Goal: Find specific fact: Find contact information

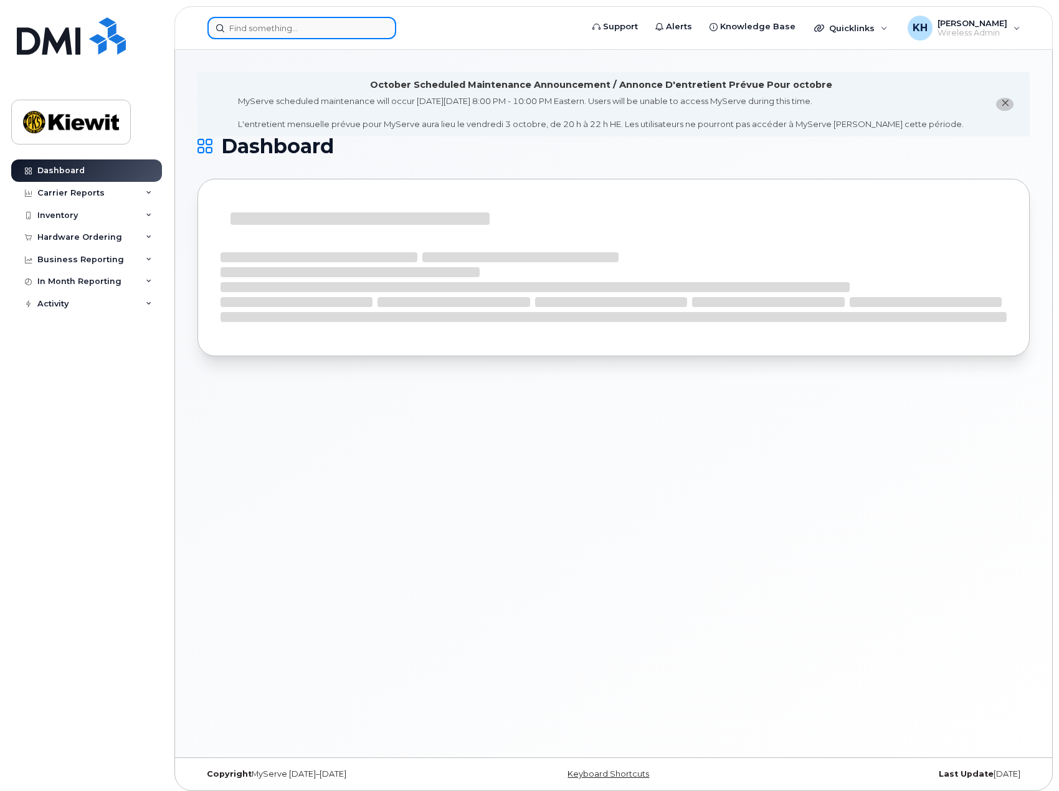
click at [264, 28] on input at bounding box center [301, 28] width 189 height 22
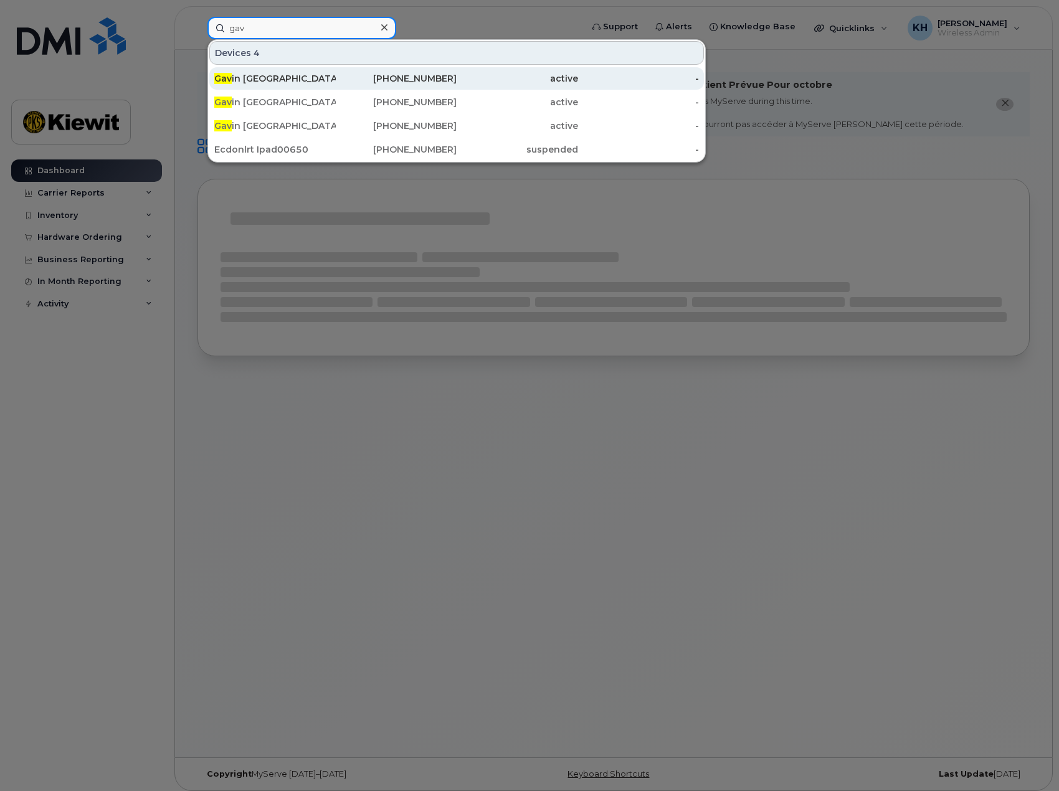
type input "gav"
click at [260, 74] on div "Gav in Hollebakken" at bounding box center [274, 78] width 121 height 12
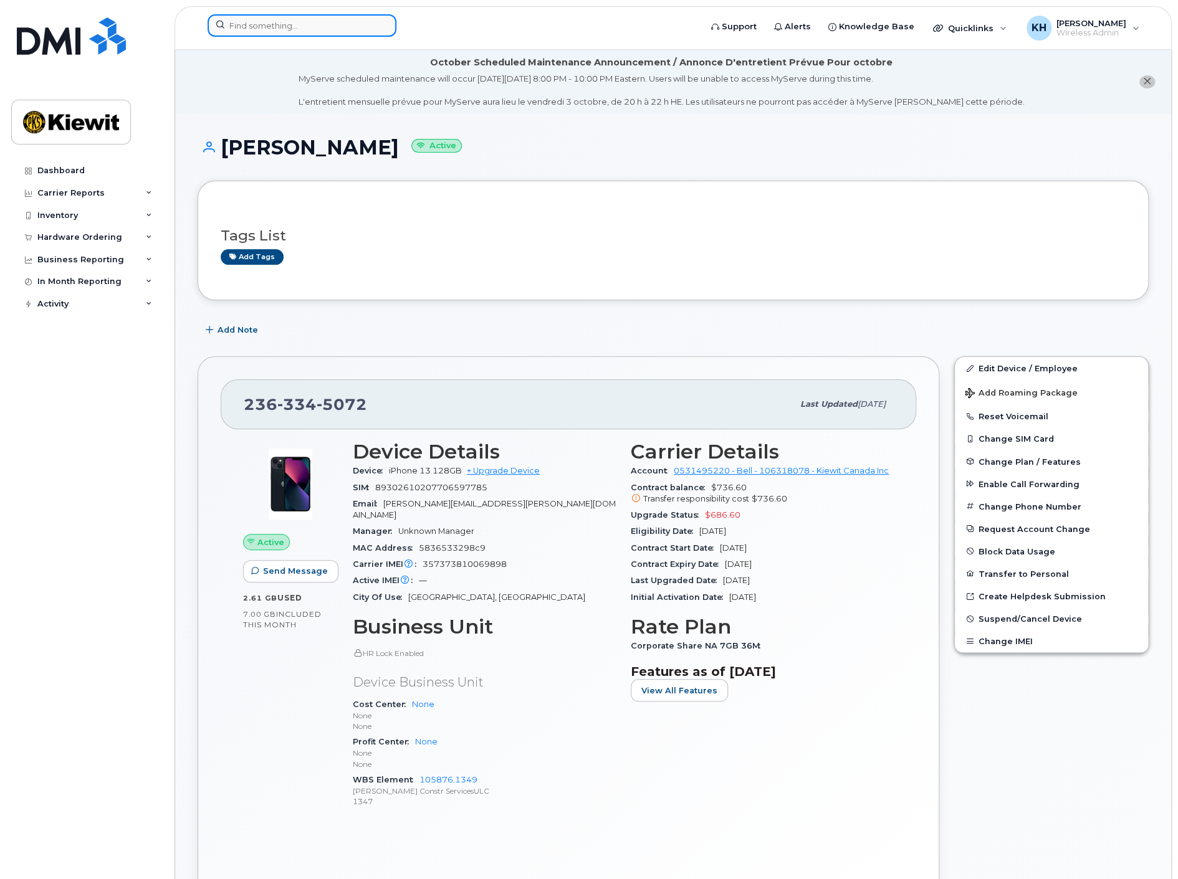
click at [286, 17] on input at bounding box center [301, 25] width 189 height 22
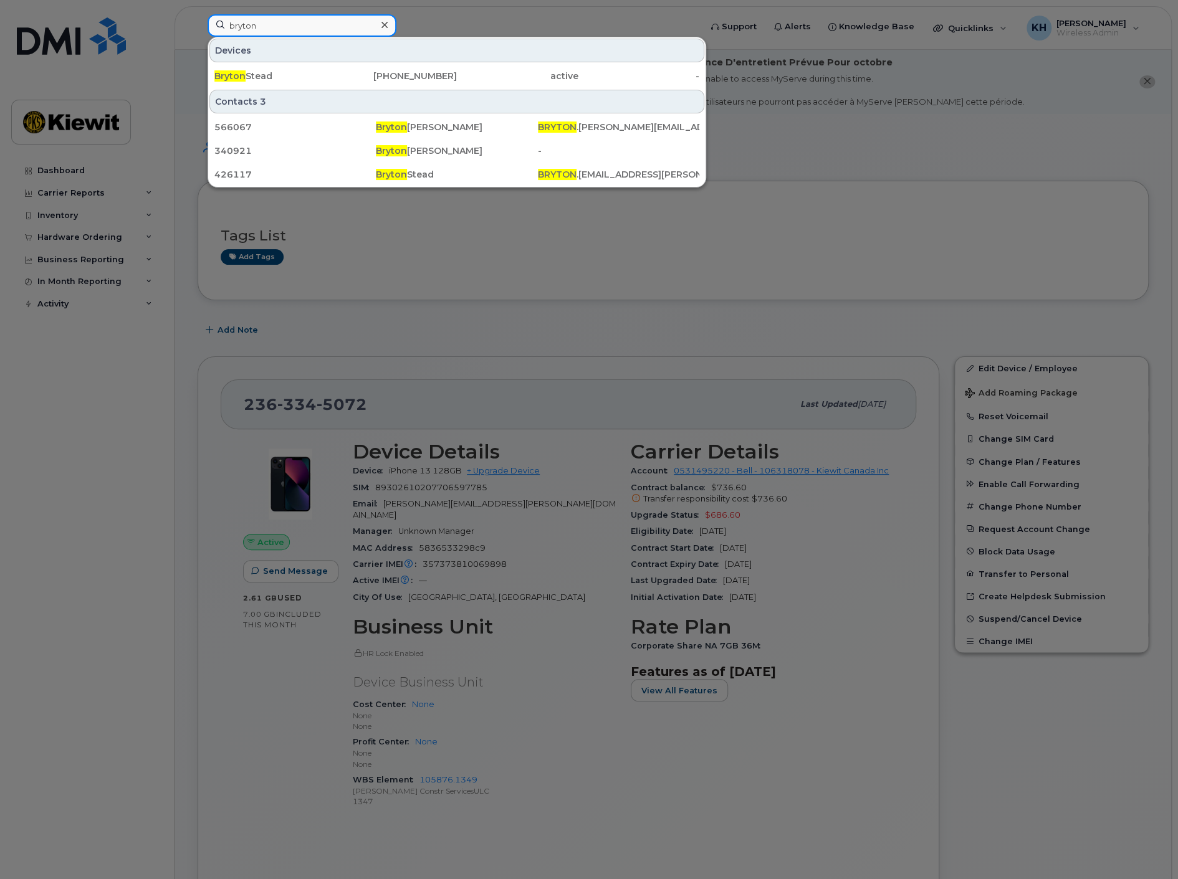
type input "bryton"
click at [279, 64] on div "Bryton Stead 403-542-2938 active -" at bounding box center [456, 76] width 497 height 25
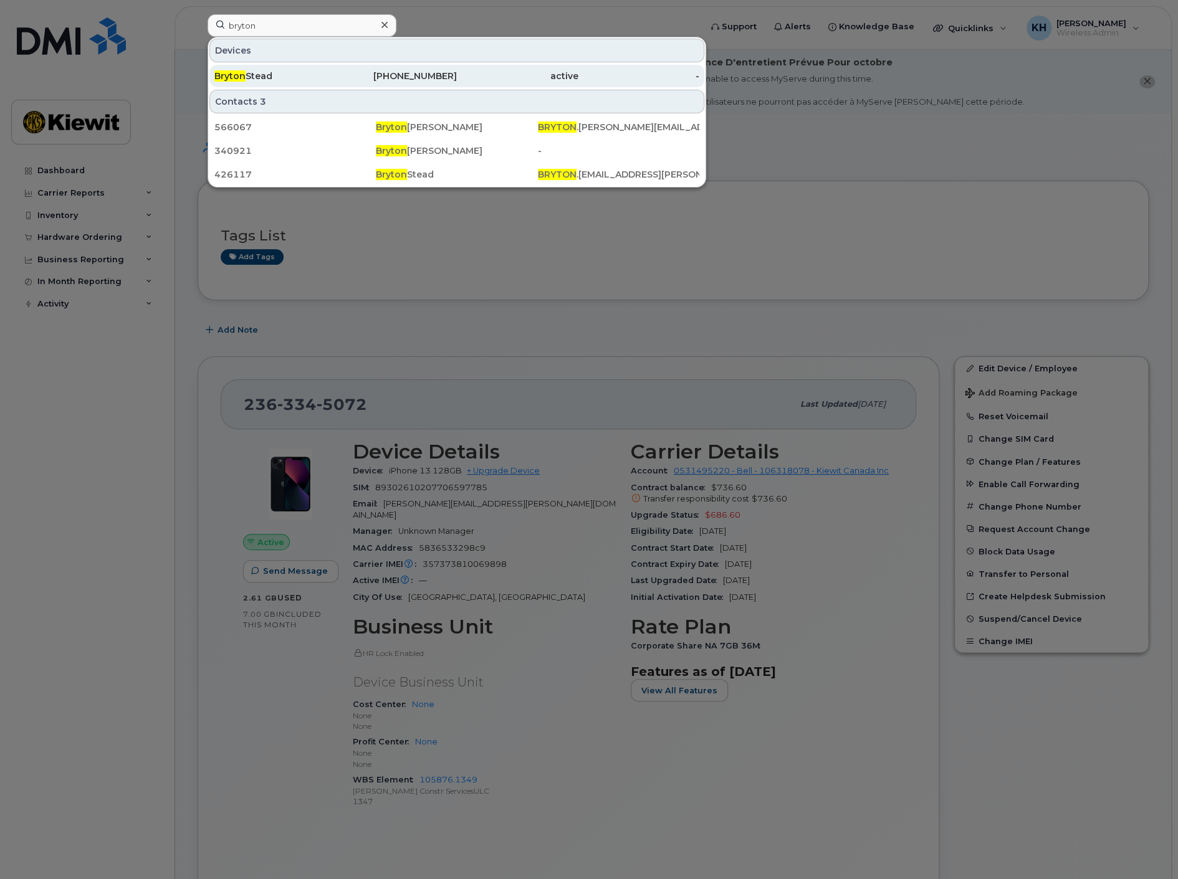
click at [277, 70] on div "Bryton Stead" at bounding box center [274, 76] width 121 height 12
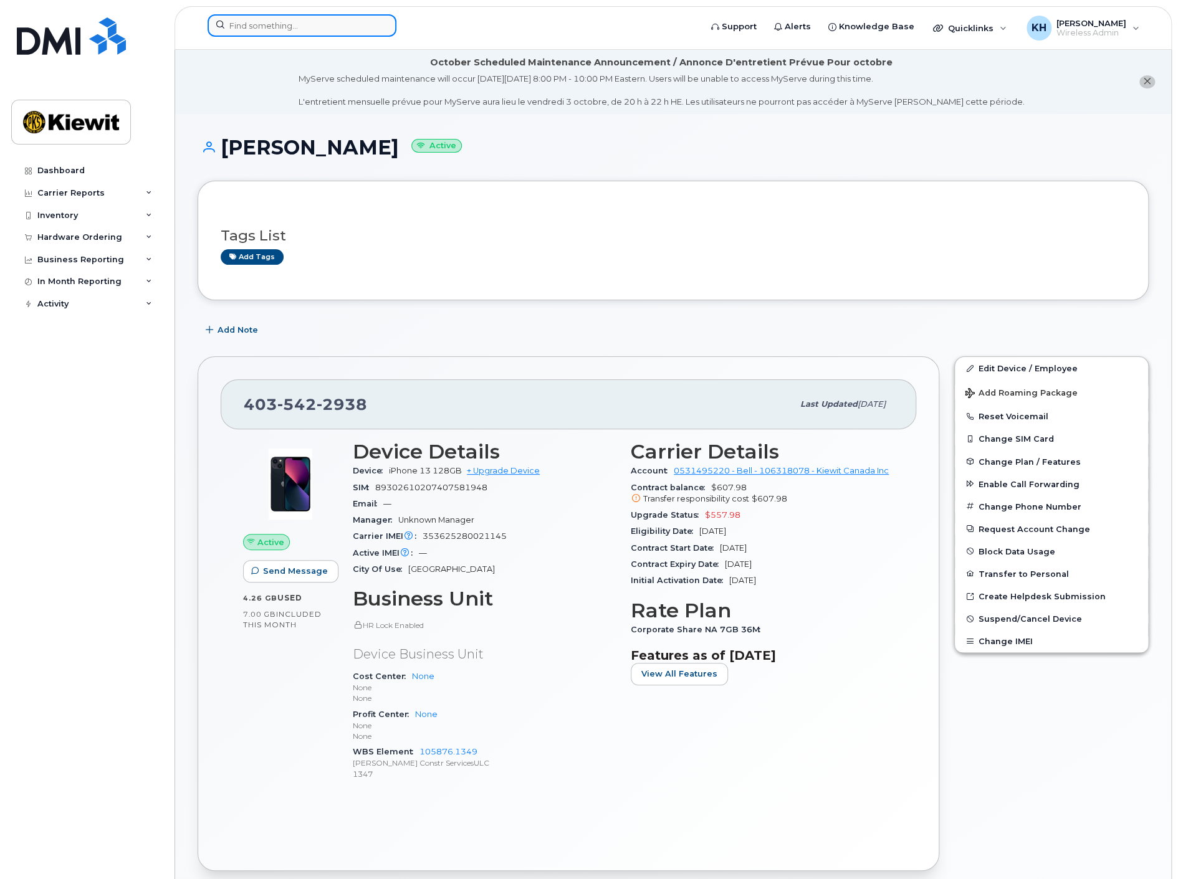
click at [279, 26] on input at bounding box center [301, 25] width 189 height 22
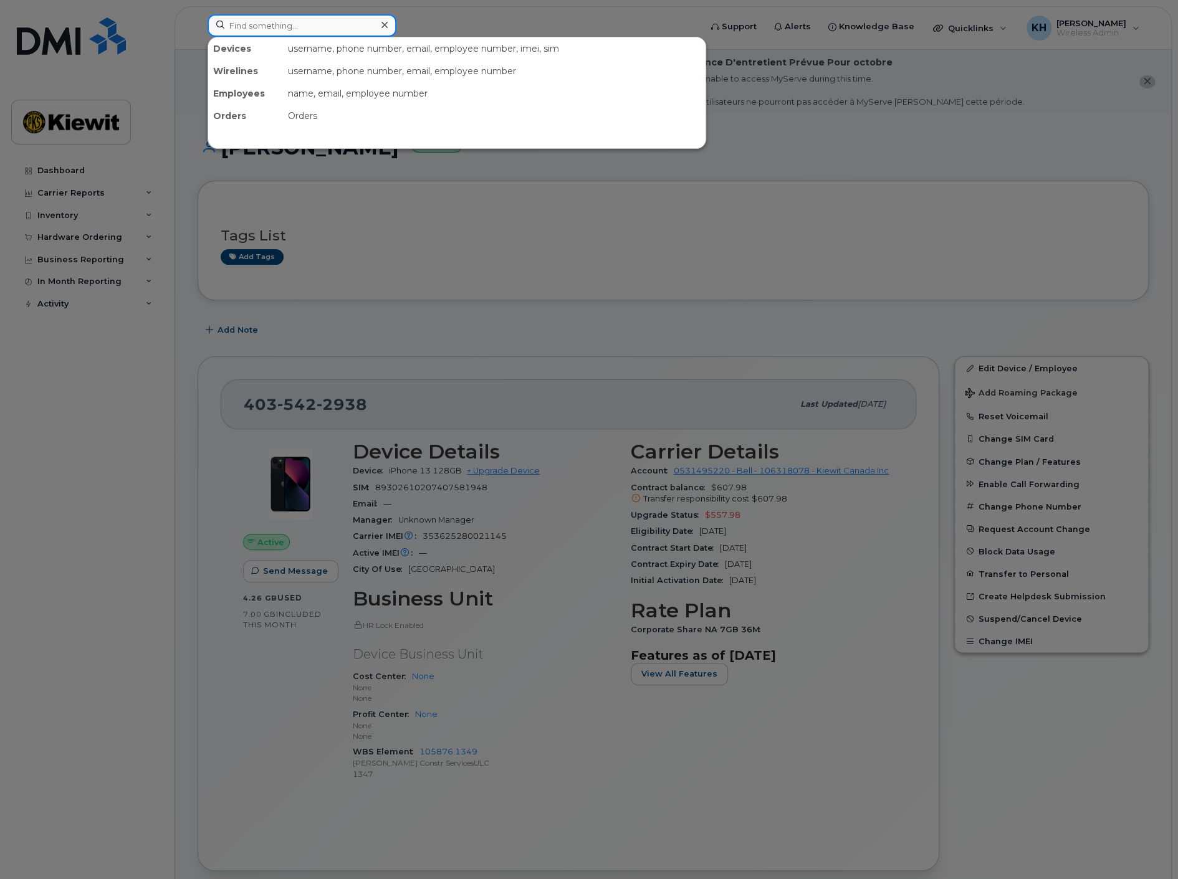
type input "i"
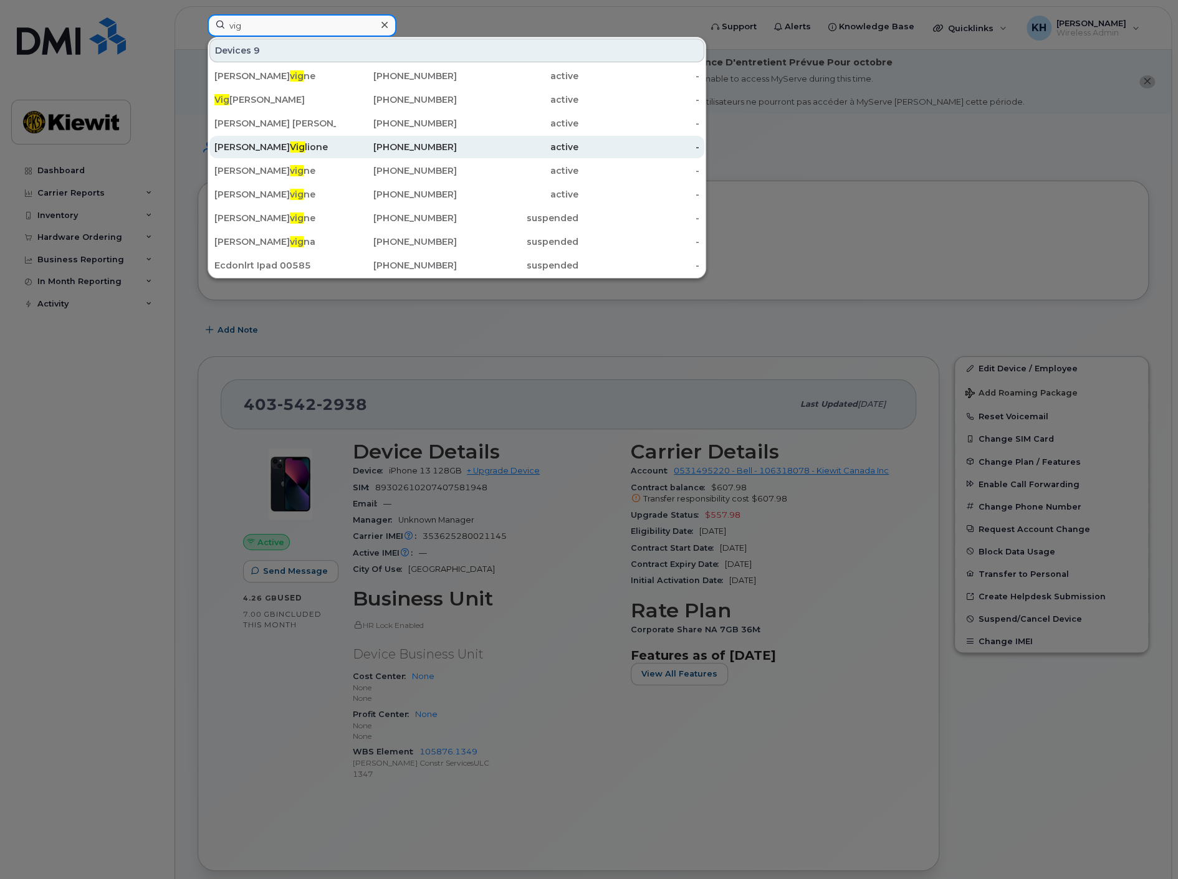
type input "vig"
click at [290, 141] on span "Vig" at bounding box center [297, 146] width 15 height 11
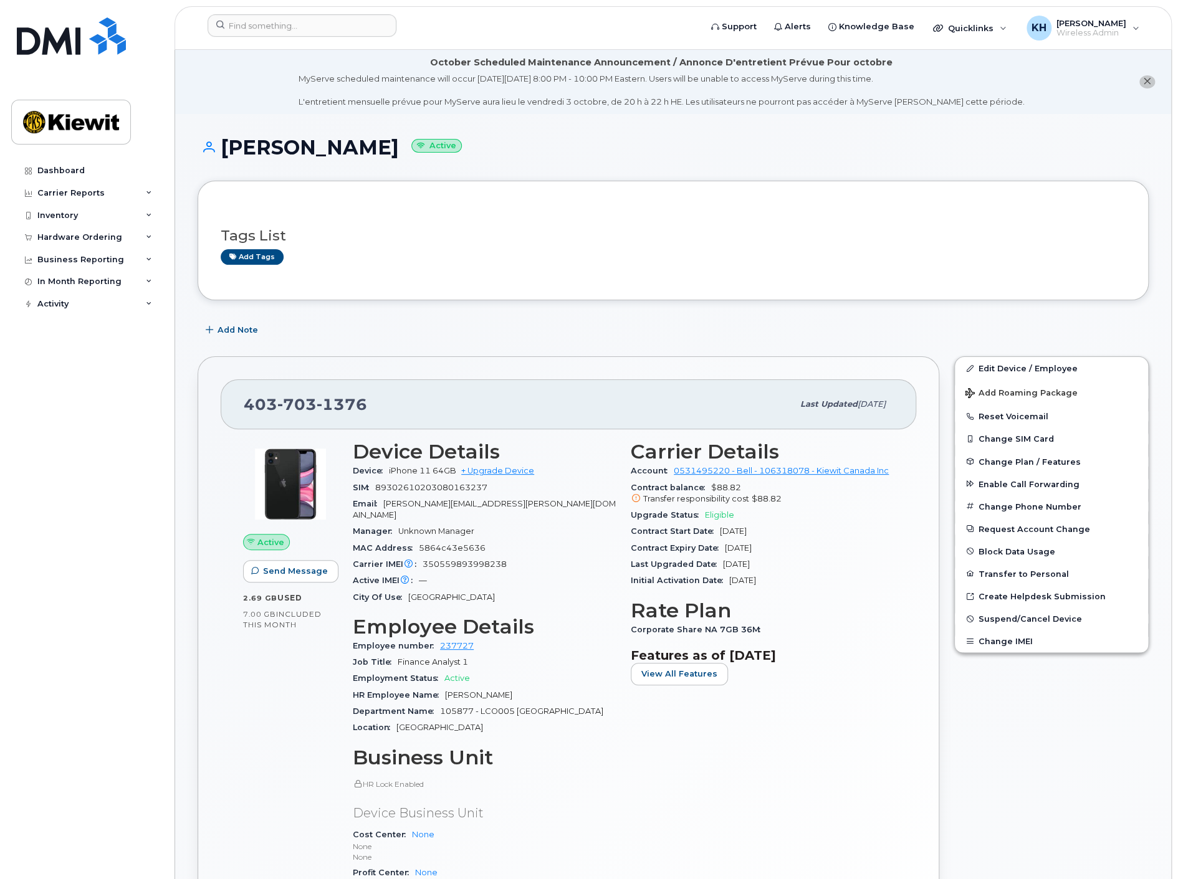
drag, startPoint x: 245, startPoint y: 616, endPoint x: 256, endPoint y: 613, distance: 11.5
click at [245, 615] on span "7.00 GB" at bounding box center [259, 614] width 33 height 9
click at [510, 505] on div "Email [PERSON_NAME][EMAIL_ADDRESS][PERSON_NAME][DOMAIN_NAME]" at bounding box center [484, 510] width 263 height 28
drag, startPoint x: 513, startPoint y: 503, endPoint x: 387, endPoint y: 501, distance: 125.9
click at [387, 501] on div "Email [PERSON_NAME][EMAIL_ADDRESS][PERSON_NAME][DOMAIN_NAME]" at bounding box center [484, 510] width 263 height 28
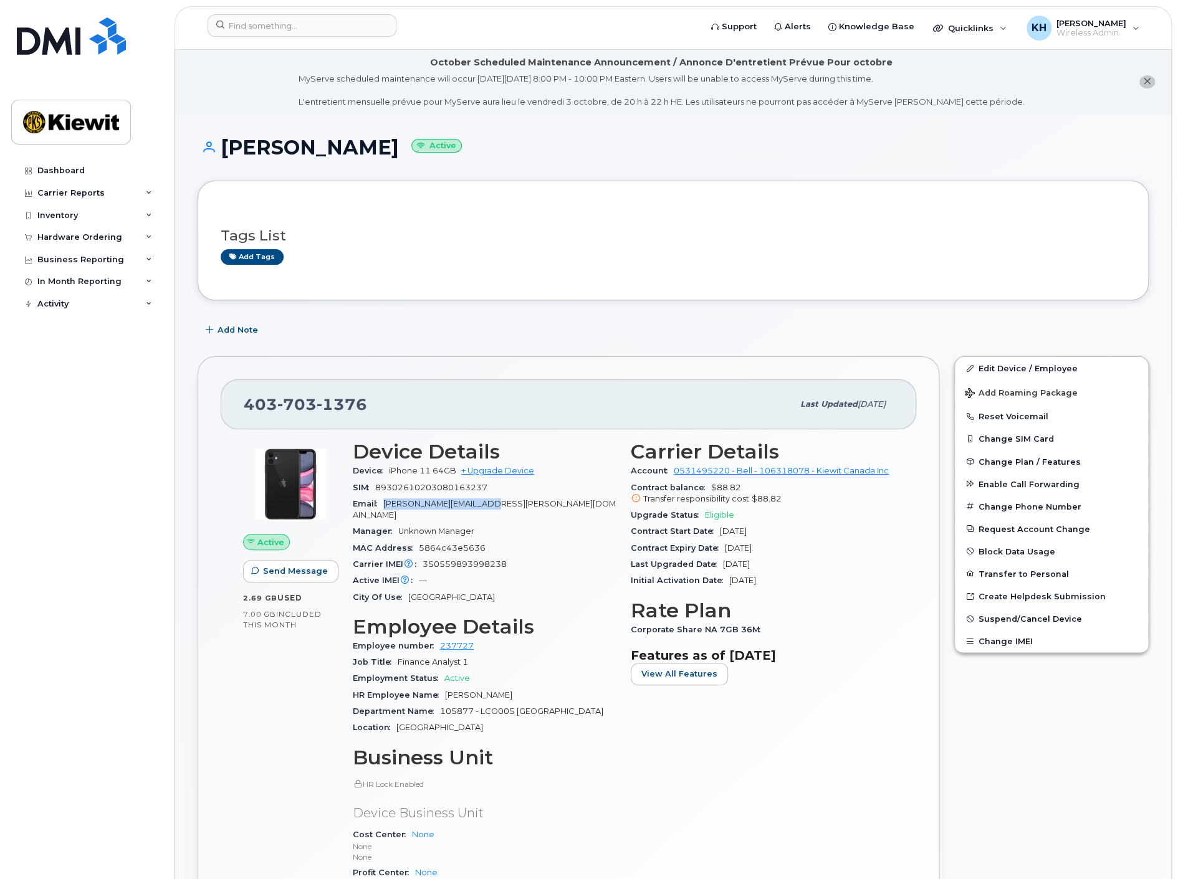
copy span "[PERSON_NAME][EMAIL_ADDRESS][PERSON_NAME][DOMAIN_NAME]"
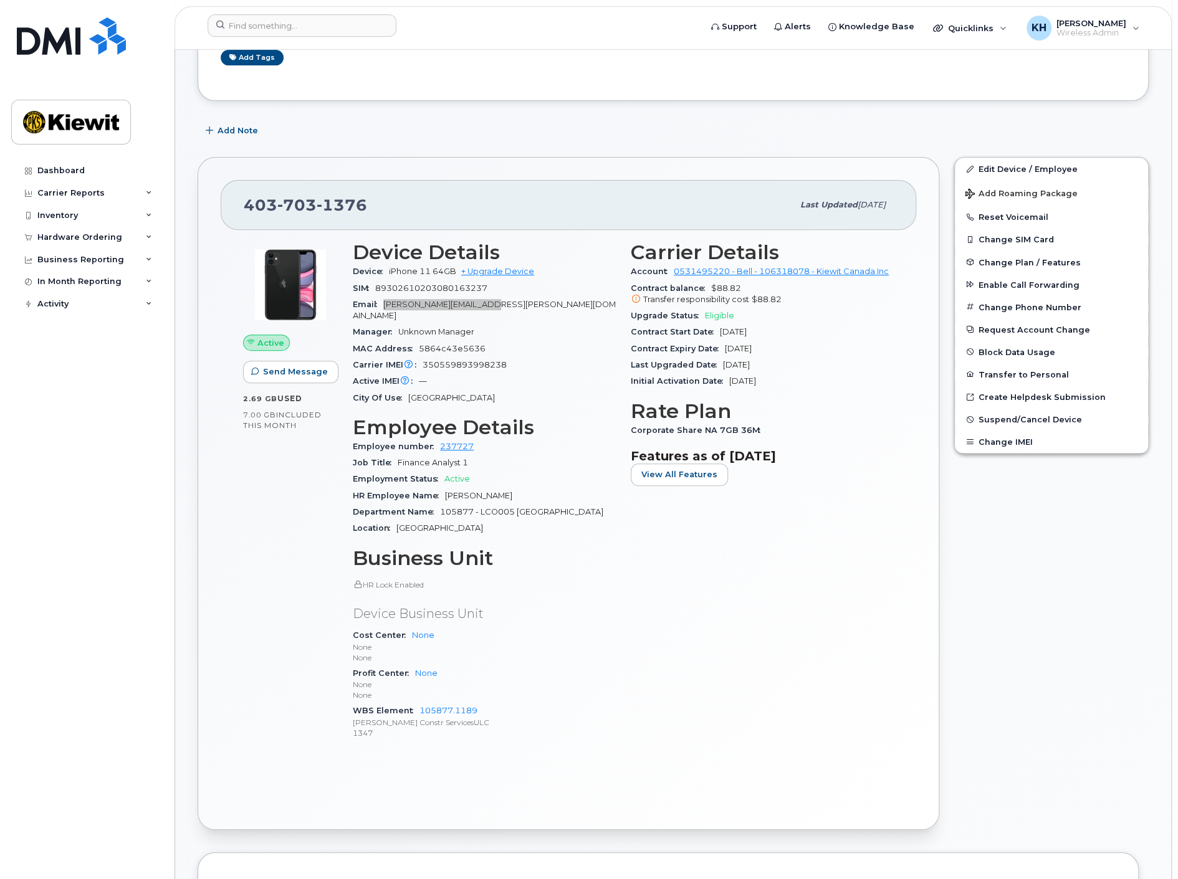
scroll to position [277, 0]
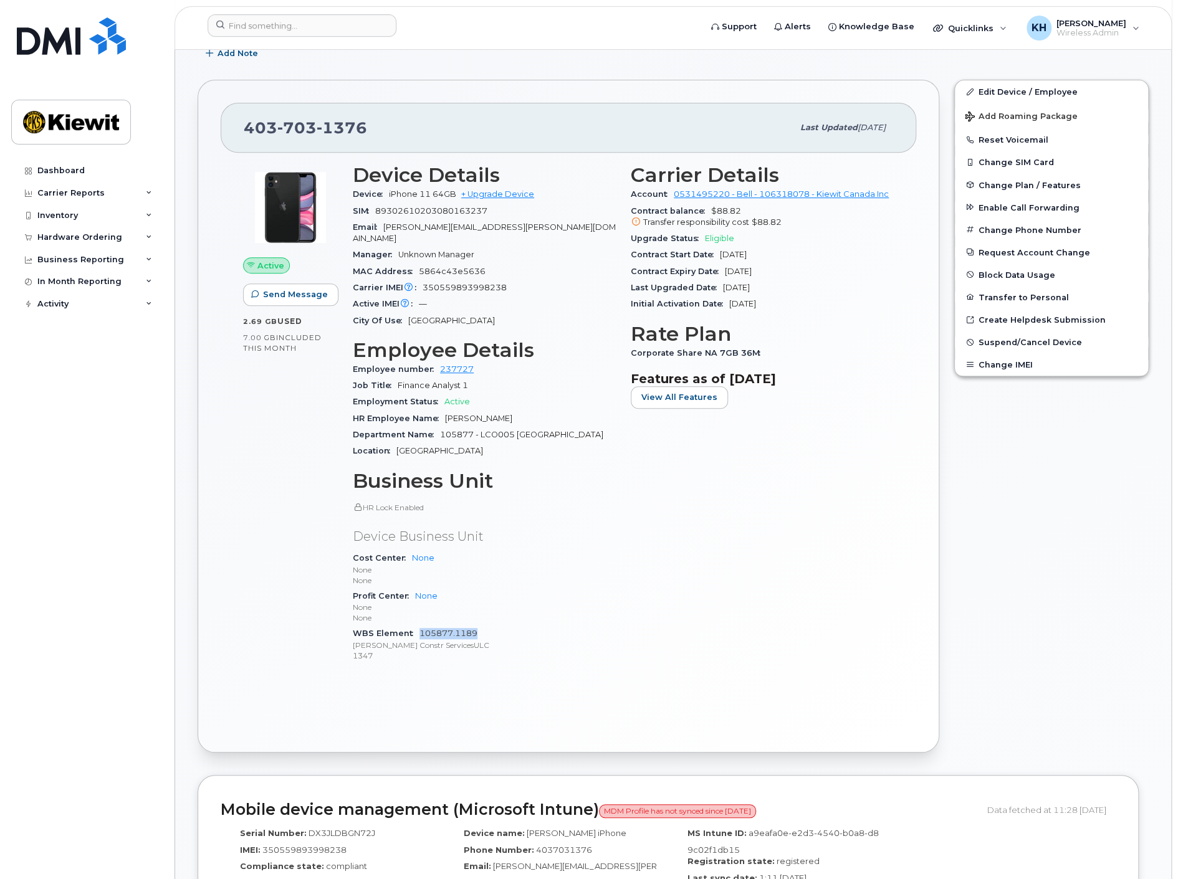
drag, startPoint x: 495, startPoint y: 621, endPoint x: 418, endPoint y: 620, distance: 76.6
click at [418, 626] on div "WBS Element 105877.1189 [PERSON_NAME] Constr ServicesULC 1347" at bounding box center [484, 645] width 263 height 38
copy link "105877.1189"
